Goal: Browse casually

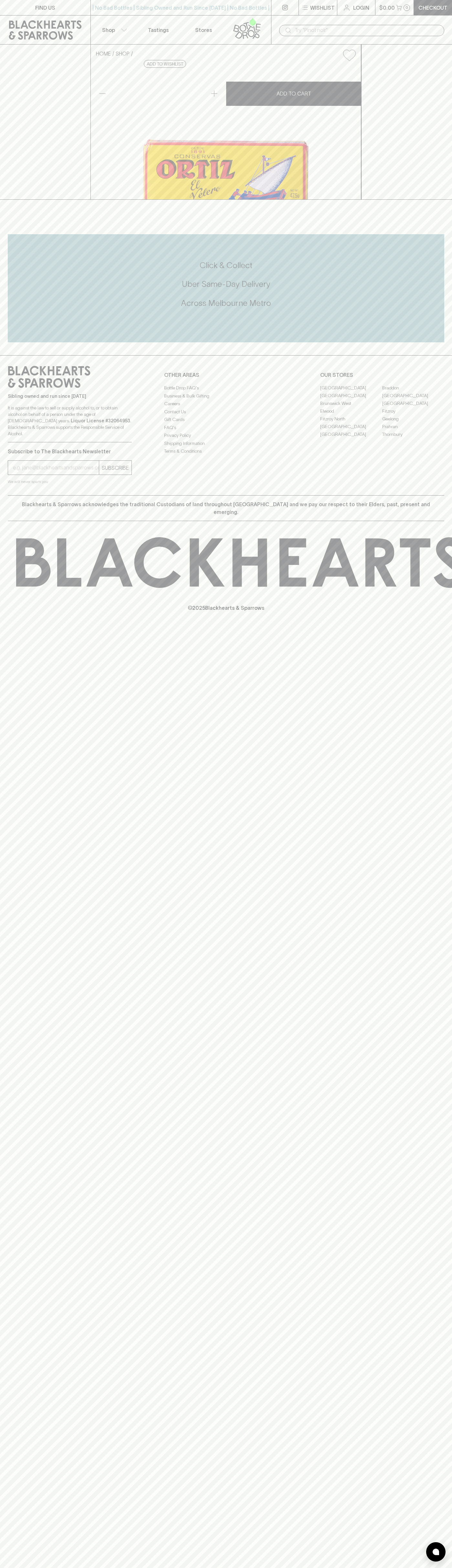
click at [104, 27] on p "Shop" at bounding box center [108, 30] width 13 height 8
click at [443, 1213] on div at bounding box center [226, 784] width 452 height 1568
click at [40, 1567] on html "FIND US | No Bad Bottles | Sibling Owned and Run Since [DATE] | No Bad Bottles …" at bounding box center [226, 784] width 452 height 1568
click at [10, 1272] on div at bounding box center [226, 784] width 452 height 1568
